Goal: Information Seeking & Learning: Learn about a topic

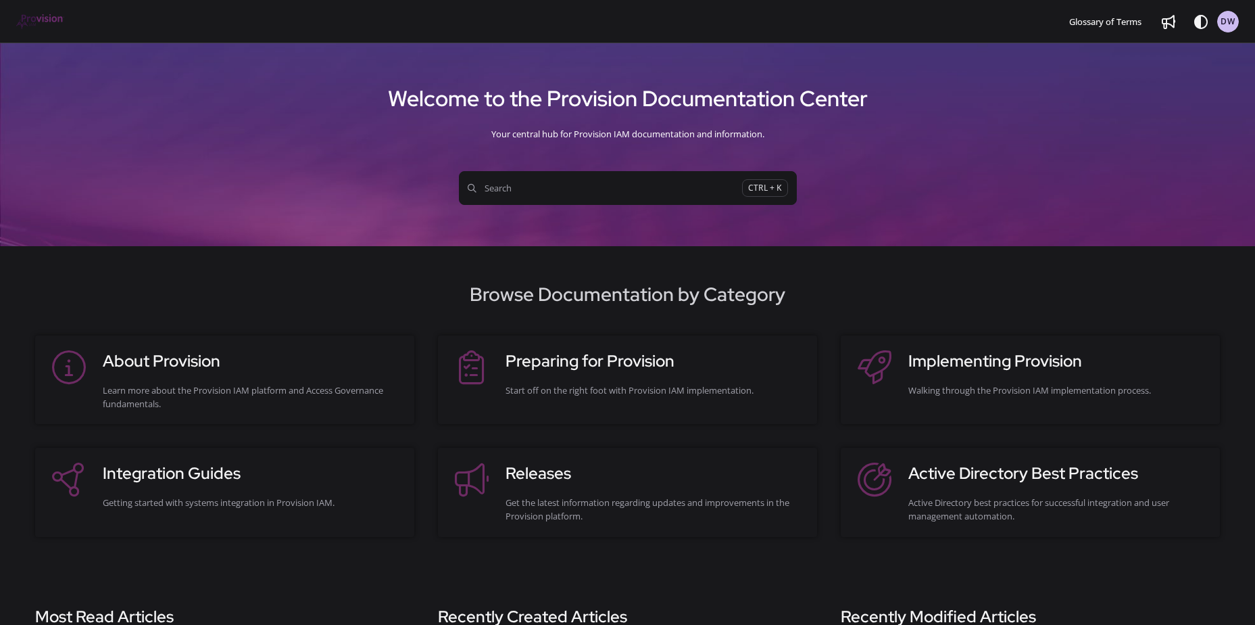
click at [591, 195] on span "Search" at bounding box center [605, 188] width 274 height 14
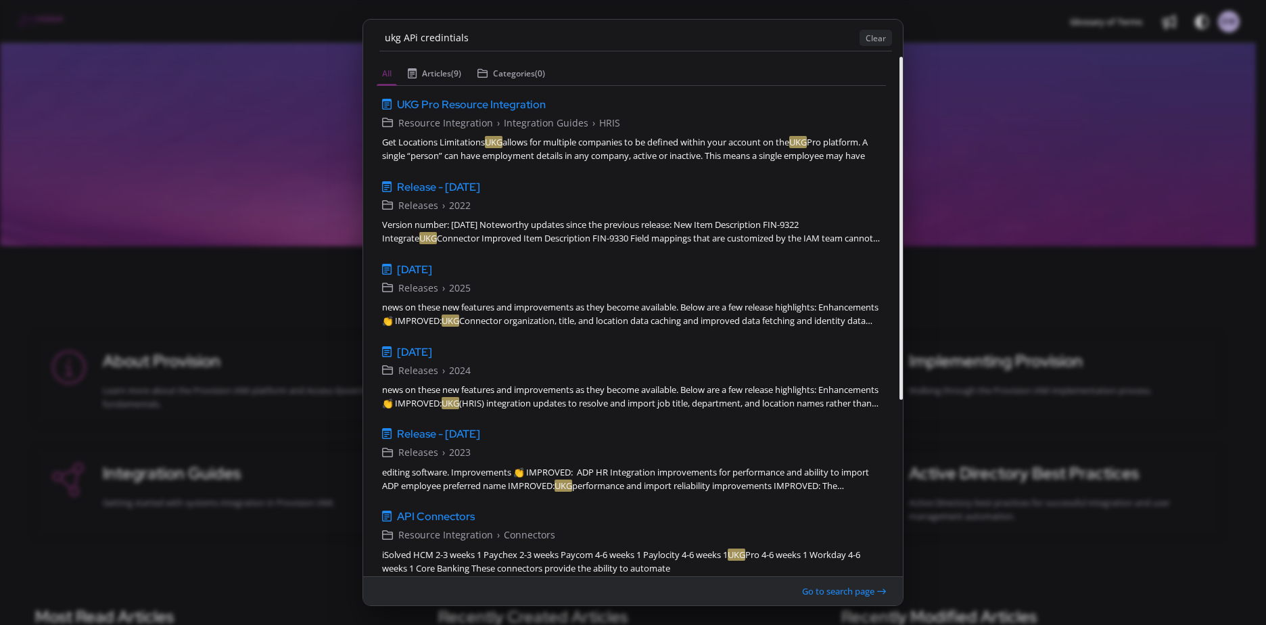
type input "ukg APi credintials"
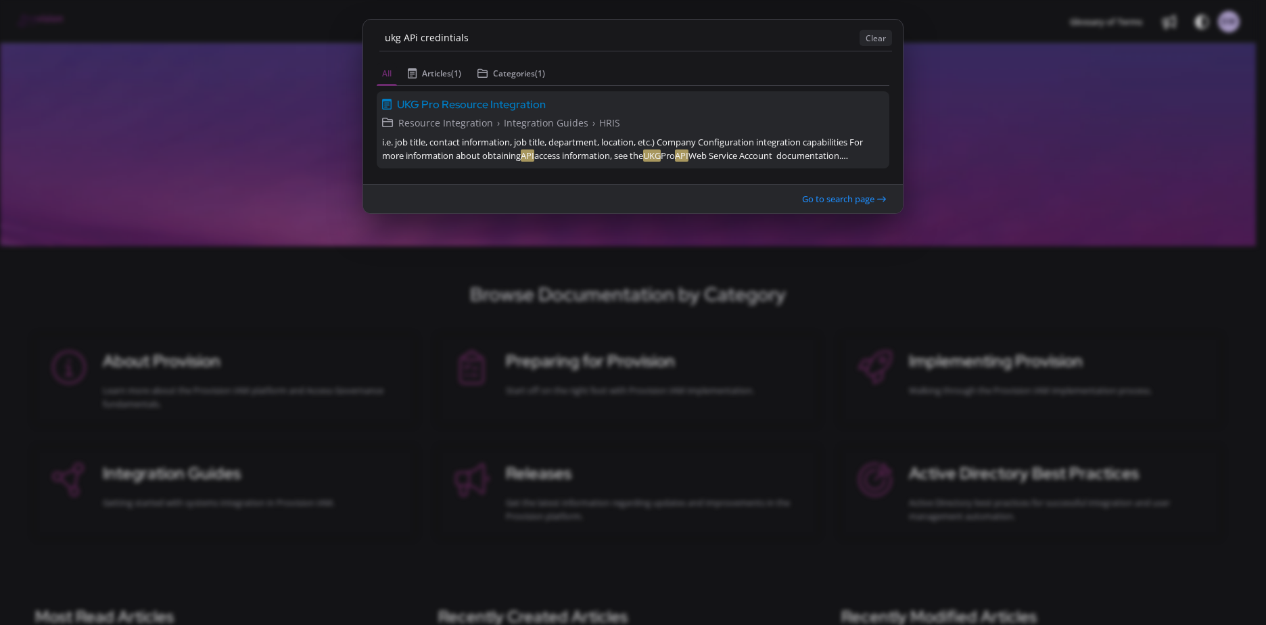
click at [498, 106] on span "UKG Pro Resource Integration" at bounding box center [471, 104] width 149 height 16
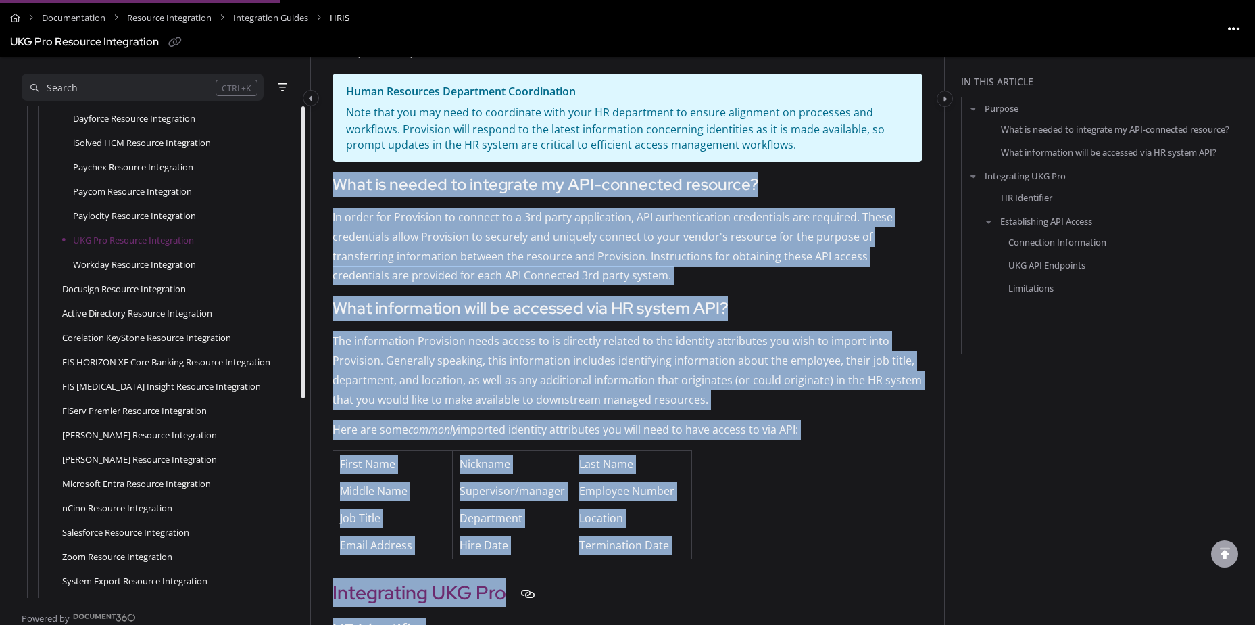
scroll to position [506, 0]
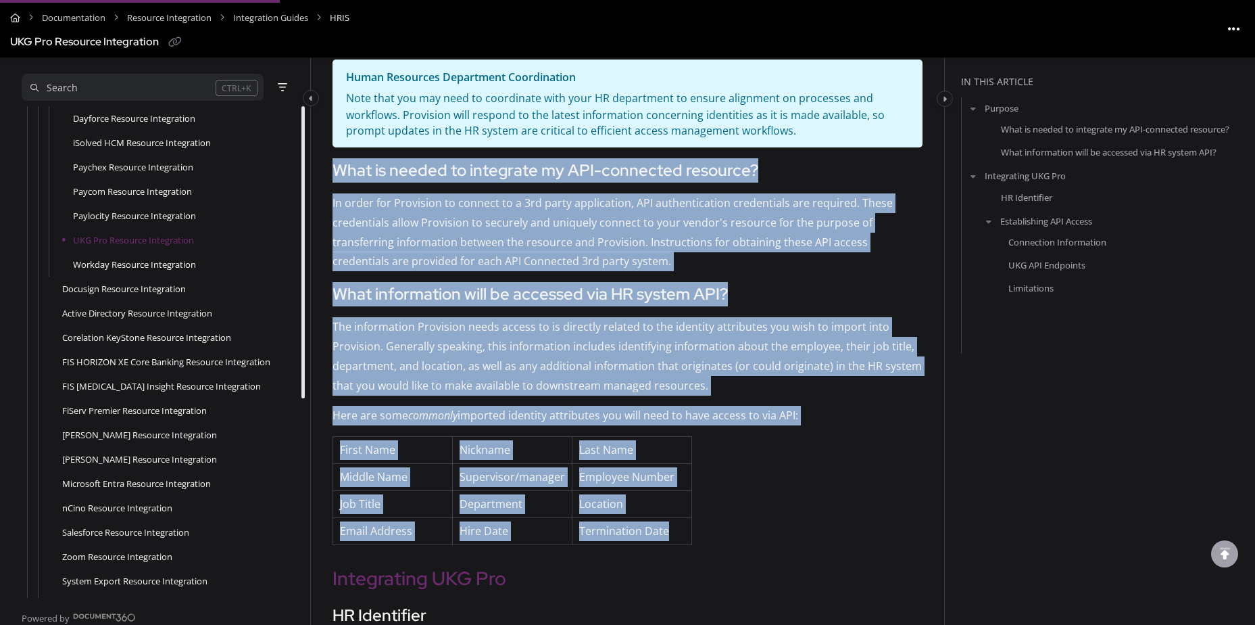
drag, startPoint x: 335, startPoint y: 338, endPoint x: 681, endPoint y: 539, distance: 400.7
click at [681, 539] on div "Purpose Provision integrates directly with many 3rd party systems and applicati…" at bounding box center [628, 193] width 590 height 702
copy div "What is needed to integrate my API-connected resource? In order for Provision t…"
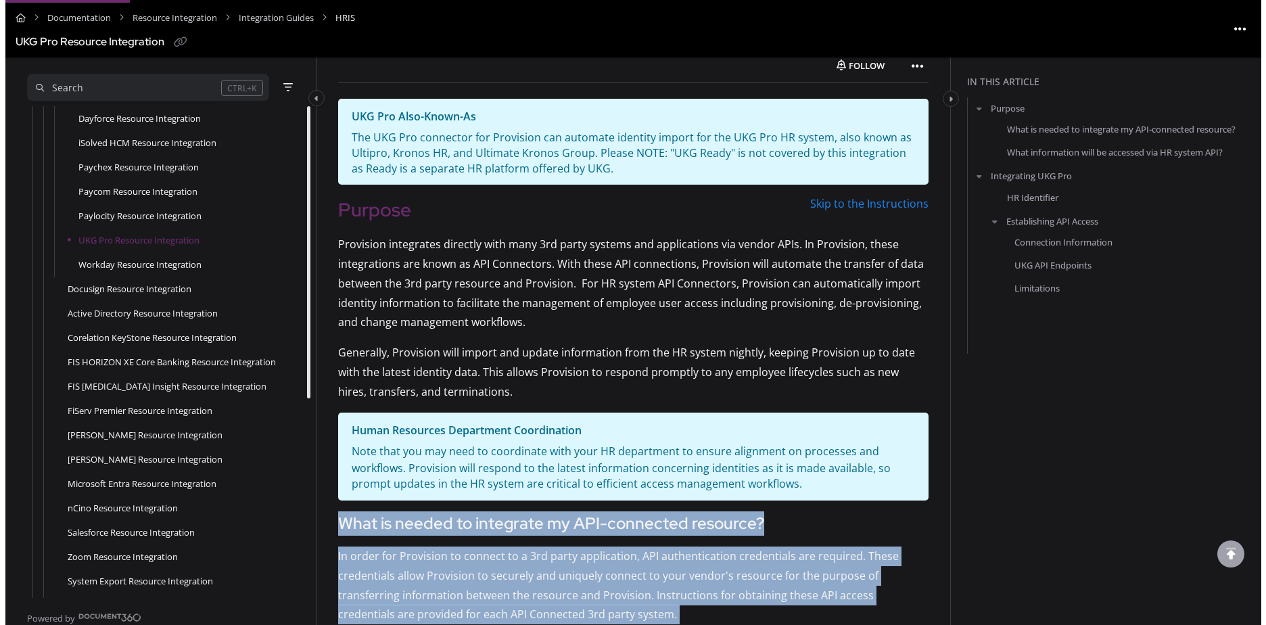
scroll to position [0, 0]
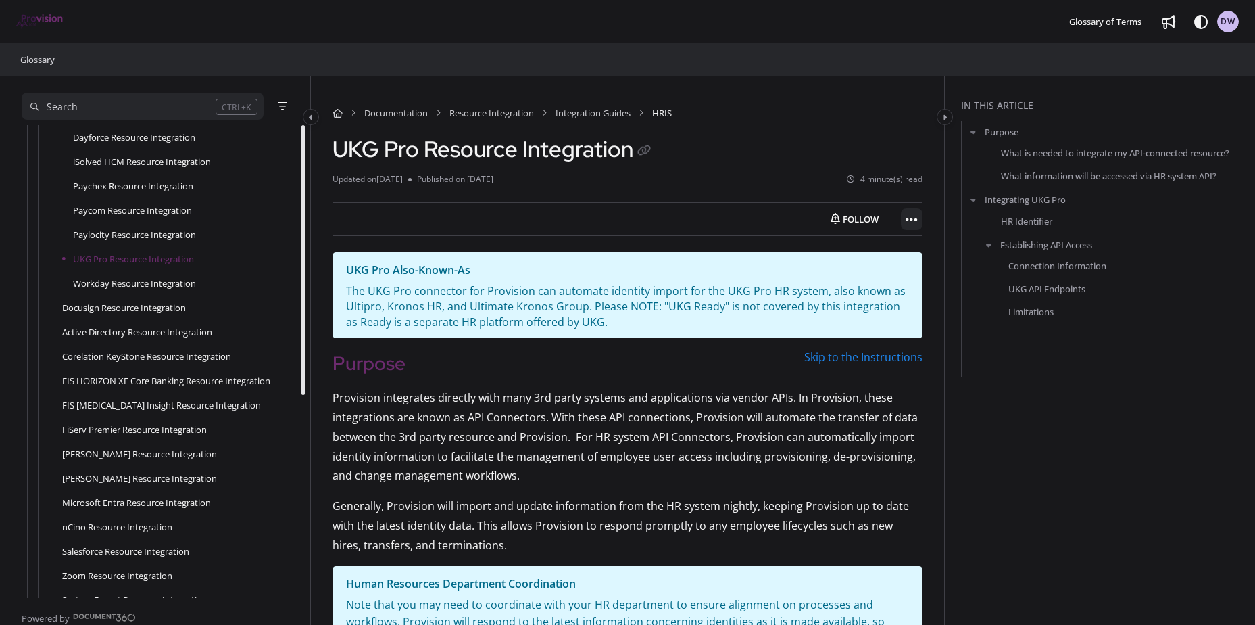
drag, startPoint x: 177, startPoint y: 260, endPoint x: 911, endPoint y: 221, distance: 735.2
click at [911, 221] on icon "Article more options" at bounding box center [912, 220] width 12 height 14
click at [951, 254] on button "Export PDF" at bounding box center [986, 252] width 158 height 27
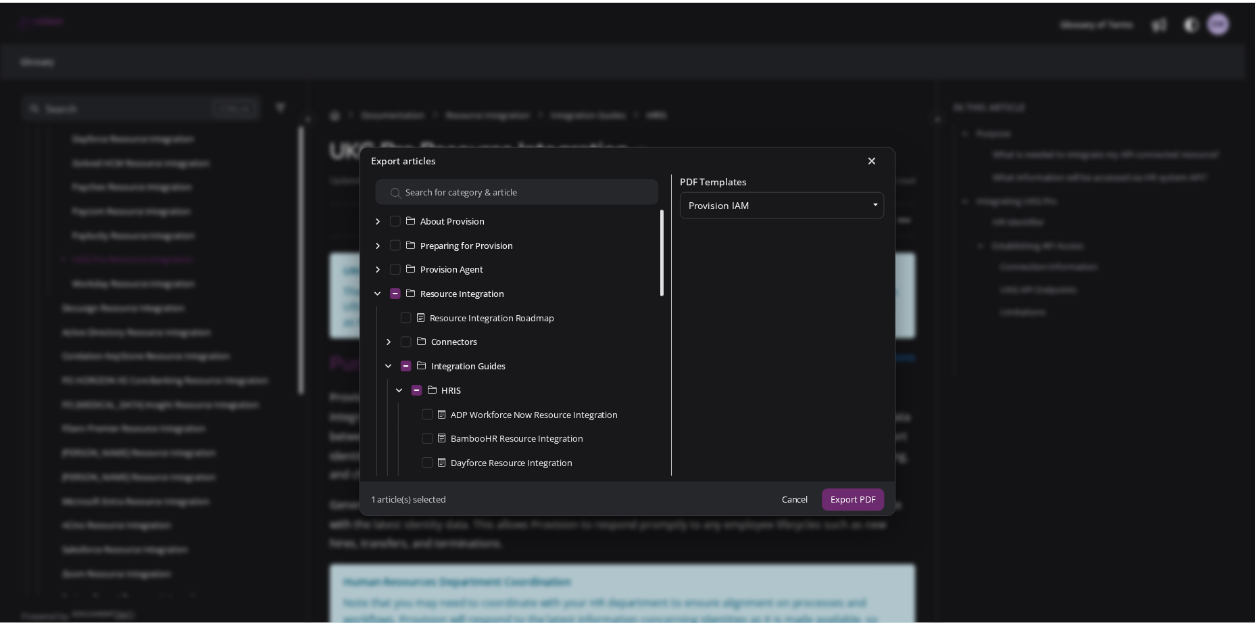
scroll to position [243, 0]
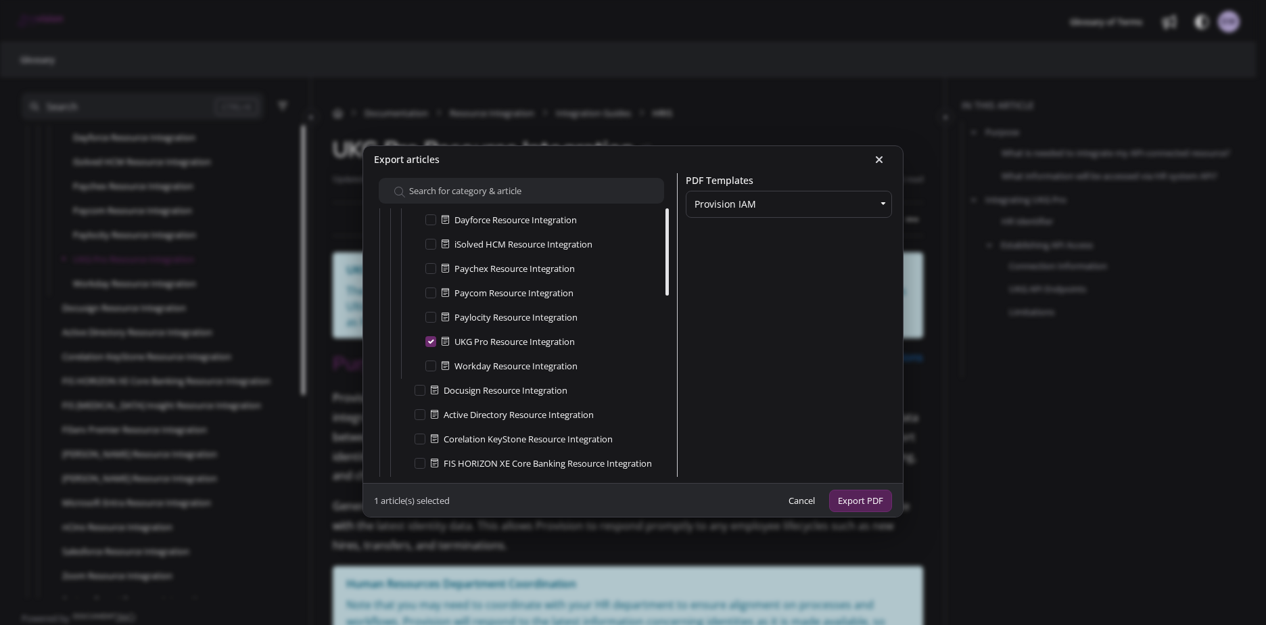
click at [853, 498] on button "Export PDF" at bounding box center [860, 500] width 63 height 22
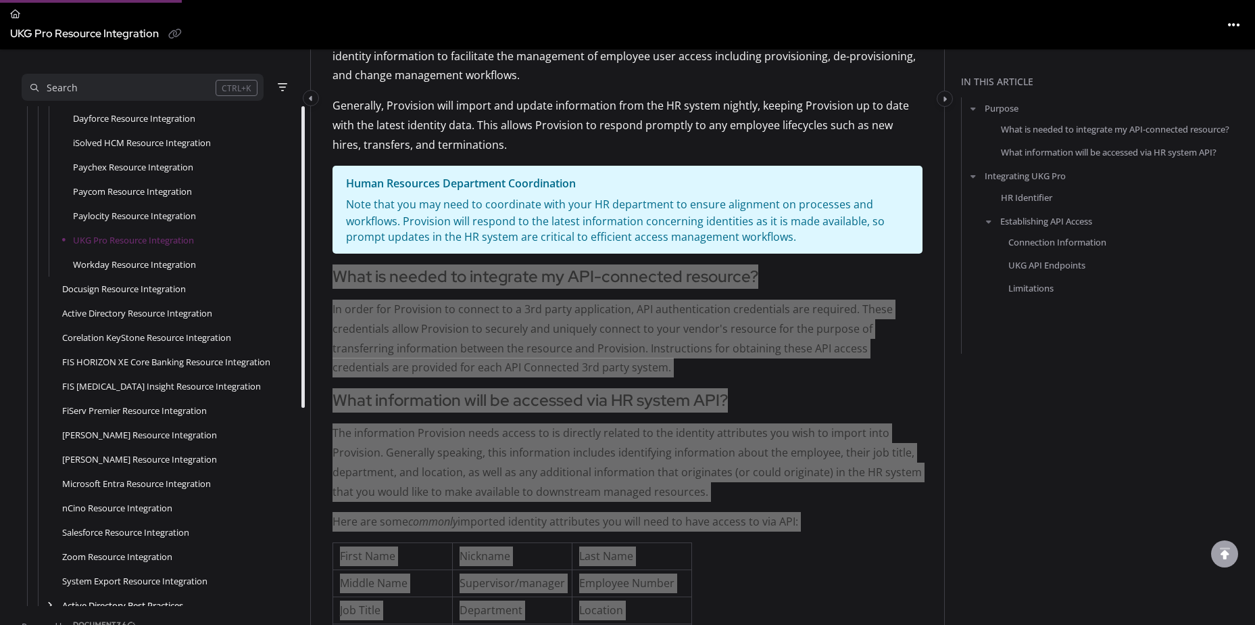
scroll to position [406, 0]
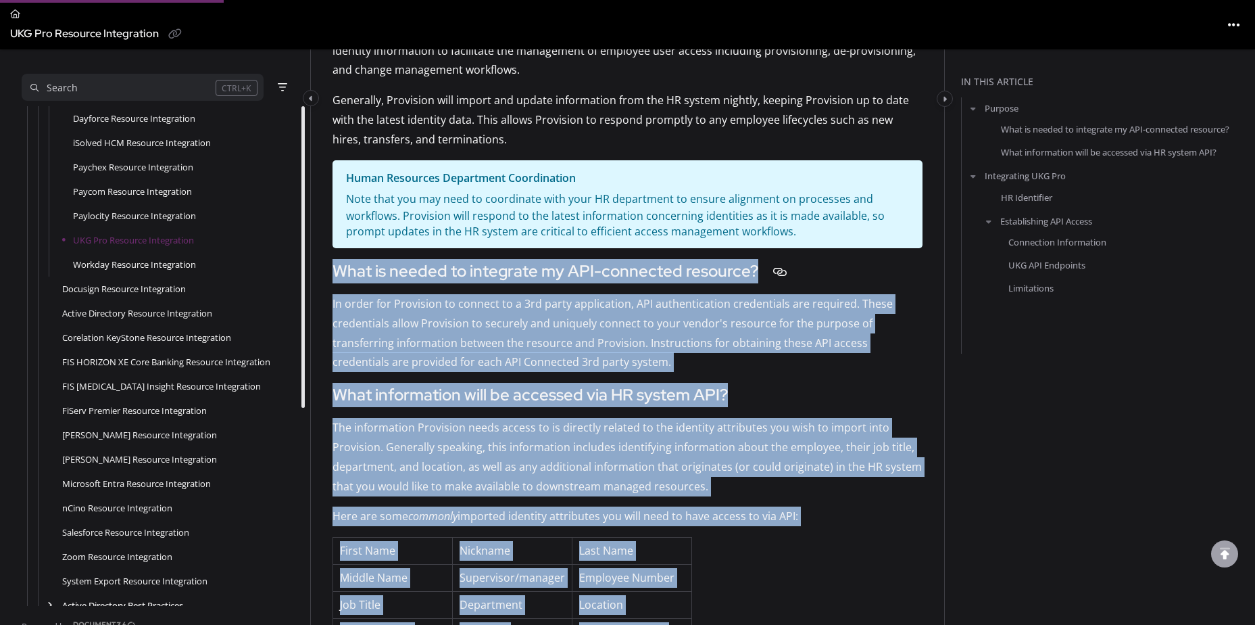
copy div "What is needed to integrate my API-connected resource? In order for Provision t…"
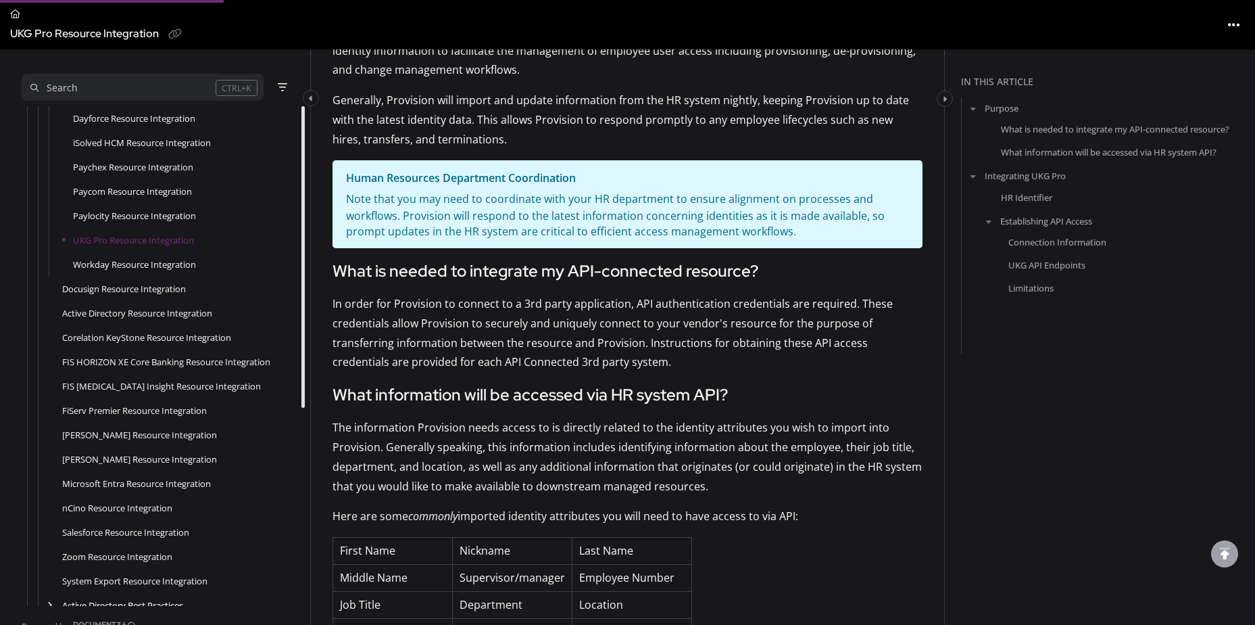
drag, startPoint x: 1219, startPoint y: 1, endPoint x: 1040, endPoint y: 498, distance: 528.6
